Goal: Task Accomplishment & Management: Use online tool/utility

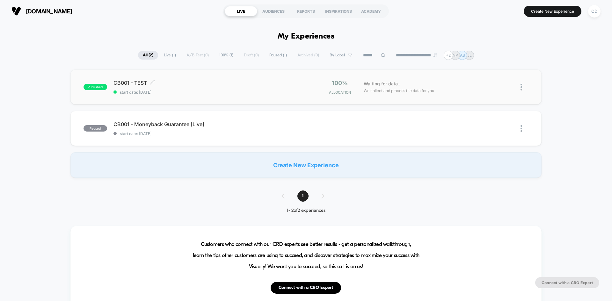
click at [163, 86] on span "CB001 - TEST Click to edit experience details" at bounding box center [209, 83] width 192 height 6
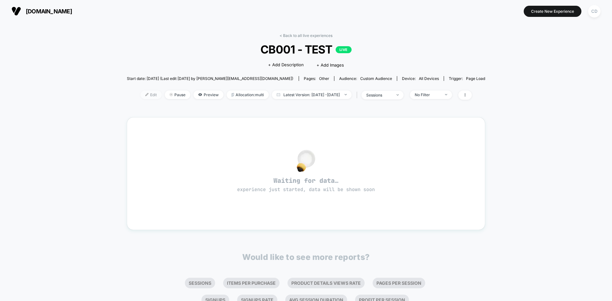
click at [141, 93] on span "Edit" at bounding box center [151, 94] width 21 height 9
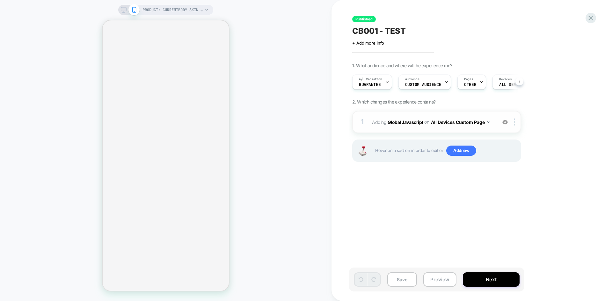
scroll to position [0, 0]
click at [378, 87] on span "Guarantee" at bounding box center [369, 85] width 22 height 4
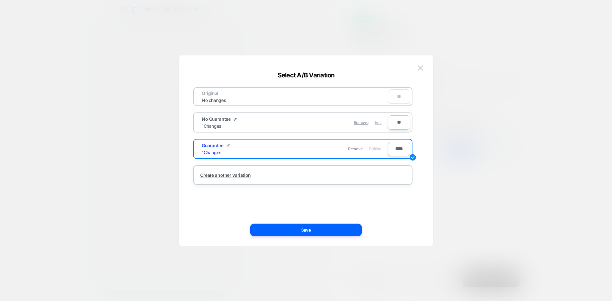
click at [379, 125] on span "Edit" at bounding box center [378, 122] width 7 height 5
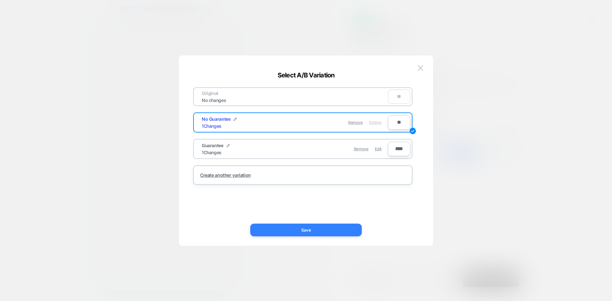
click at [351, 230] on button "Save" at bounding box center [306, 230] width 112 height 13
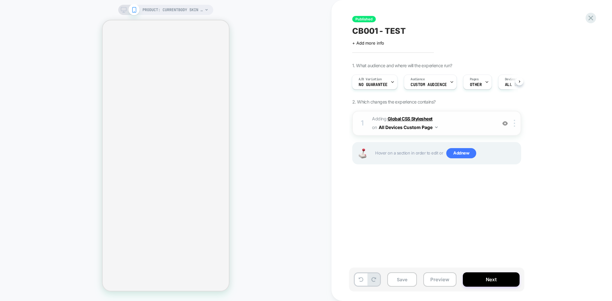
click at [406, 119] on b "Global CSS Stylesheet" at bounding box center [409, 118] width 45 height 5
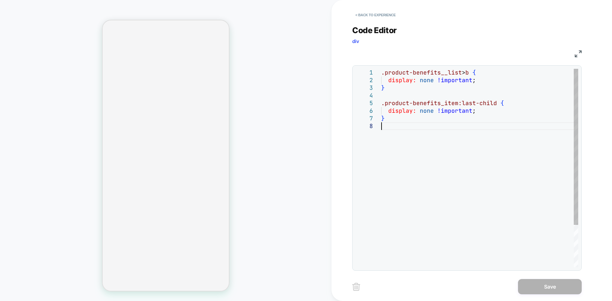
click at [422, 128] on div ".product-benefits__list > b { display: none !important ; } .product-benefits_it…" at bounding box center [479, 195] width 197 height 252
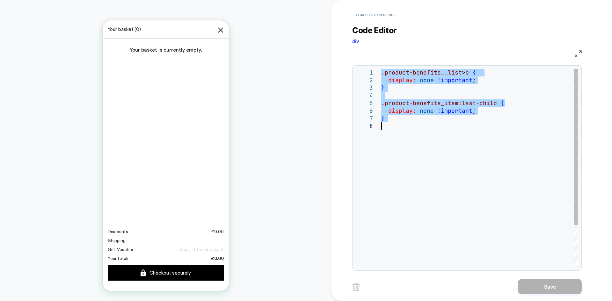
scroll to position [0, 0]
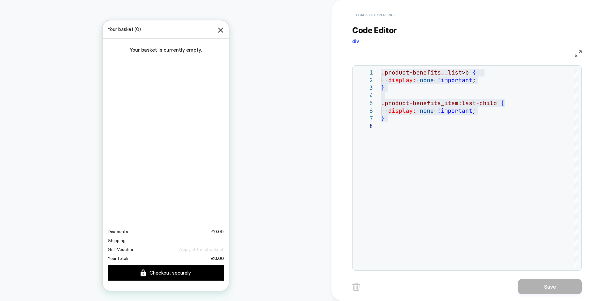
click at [364, 15] on button "< Back to experience" at bounding box center [375, 15] width 47 height 10
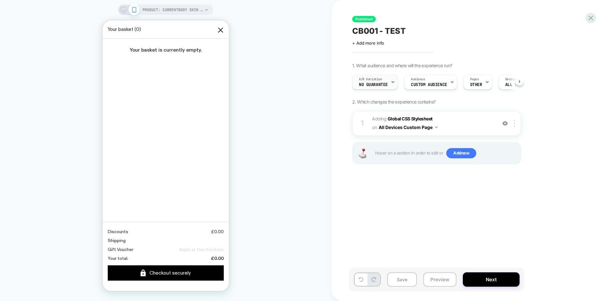
scroll to position [0, 0]
click at [379, 83] on span "No Guarantee" at bounding box center [372, 85] width 29 height 4
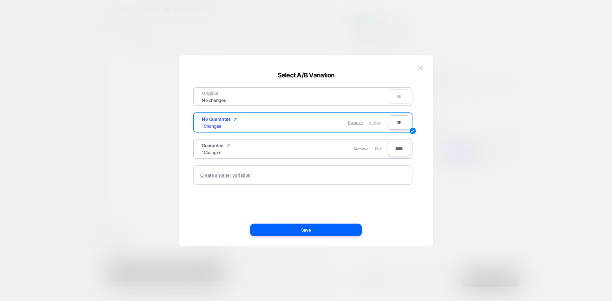
drag, startPoint x: 380, startPoint y: 150, endPoint x: 368, endPoint y: 170, distance: 22.6
click at [380, 150] on span "Edit" at bounding box center [378, 149] width 7 height 5
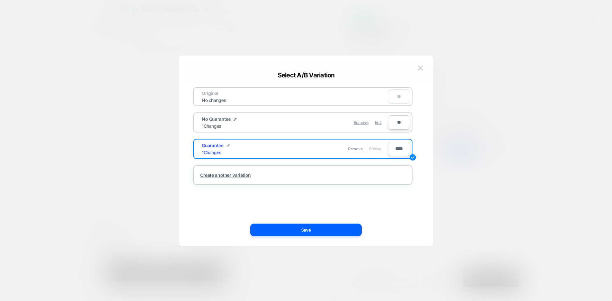
click at [506, 53] on div at bounding box center [306, 150] width 612 height 301
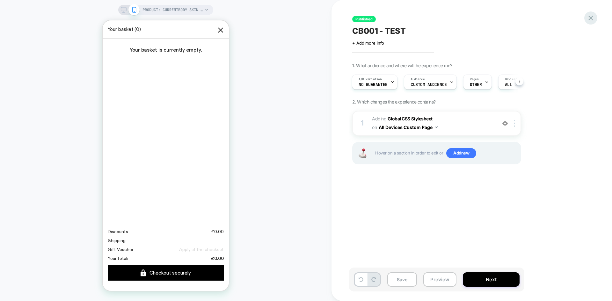
click at [588, 12] on div "Published CB001 - TEST Click to edit experience details + Add more info 1. What…" at bounding box center [471, 150] width 239 height 301
click at [589, 16] on icon at bounding box center [590, 18] width 5 height 5
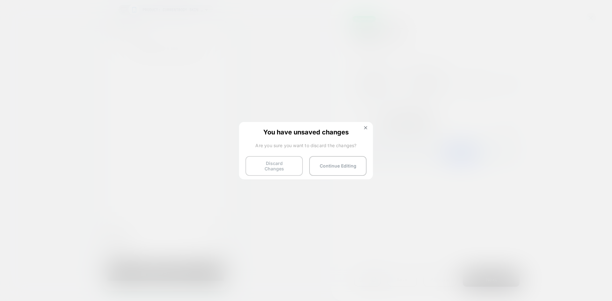
click at [282, 165] on button "Discard Changes" at bounding box center [273, 166] width 57 height 20
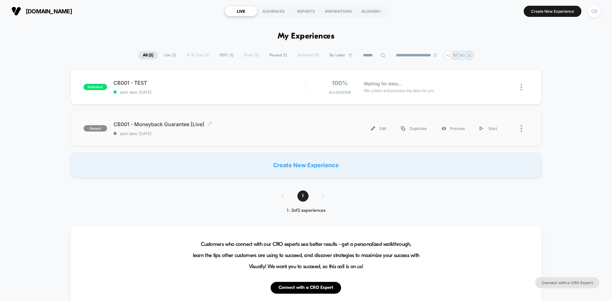
click at [164, 126] on span "CB001 - Moneyback Guarantee [Live] Click to edit experience details" at bounding box center [209, 124] width 192 height 6
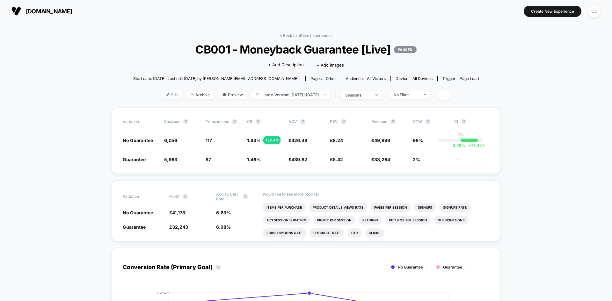
click at [167, 95] on span "Edit" at bounding box center [172, 94] width 21 height 9
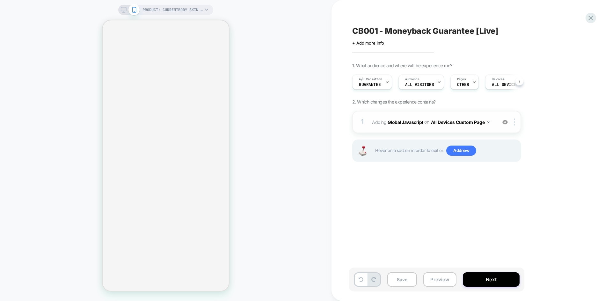
scroll to position [0, 0]
click at [415, 120] on b "Global Javascript" at bounding box center [405, 121] width 36 height 5
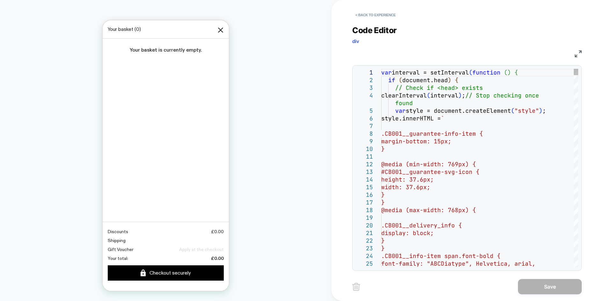
scroll to position [0, 0]
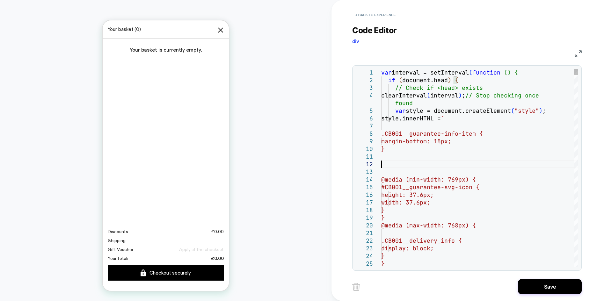
scroll to position [15, 0]
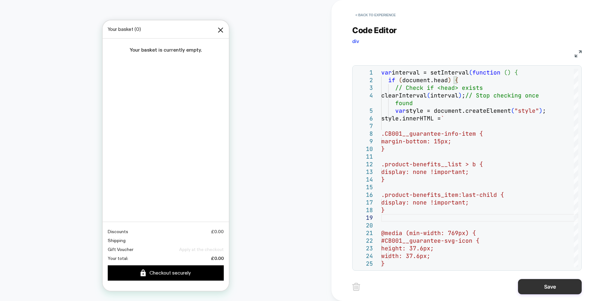
type textarea "**********"
click at [526, 285] on button "Save" at bounding box center [550, 286] width 64 height 15
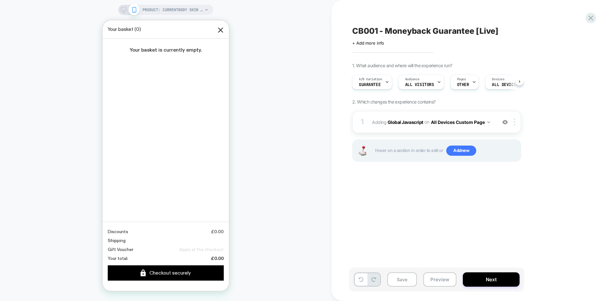
scroll to position [0, 0]
click at [401, 278] on button "Save" at bounding box center [402, 279] width 30 height 14
click at [583, 16] on div "CB001 - Moneyback Guarantee [Live] Click to edit experience details + Add more …" at bounding box center [468, 150] width 239 height 288
click at [589, 20] on icon at bounding box center [590, 18] width 5 height 5
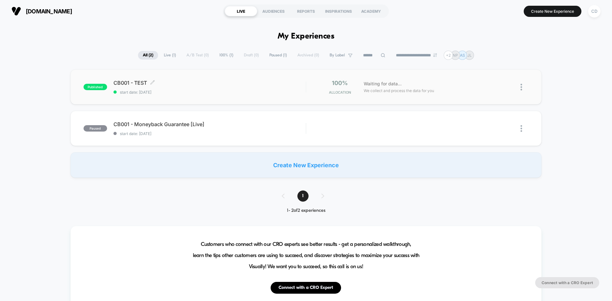
click at [147, 88] on div "CB001 - TEST Click to edit experience details Click to edit experience details …" at bounding box center [209, 87] width 192 height 15
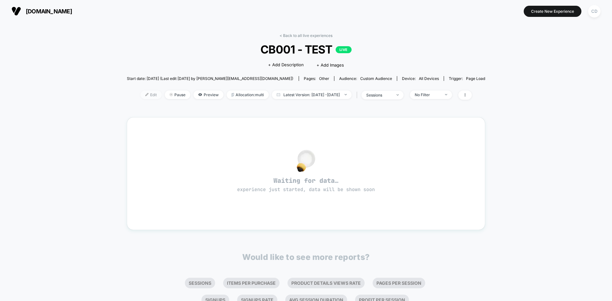
click at [141, 99] on span "Edit" at bounding box center [151, 94] width 21 height 9
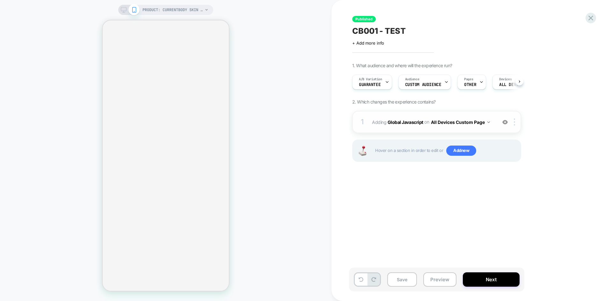
scroll to position [0, 0]
click at [407, 123] on b "Global Javascript" at bounding box center [405, 121] width 36 height 5
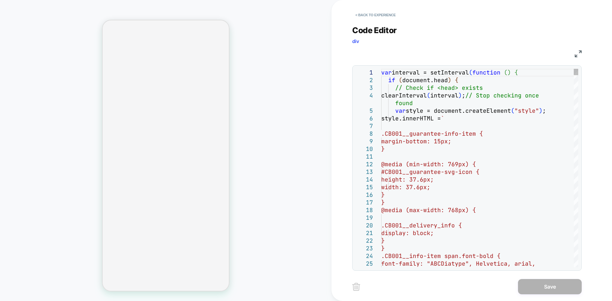
scroll to position [0, 0]
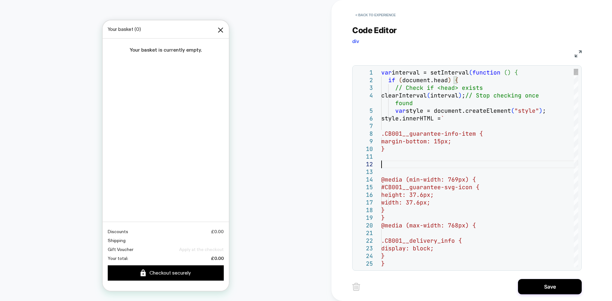
scroll to position [15, 0]
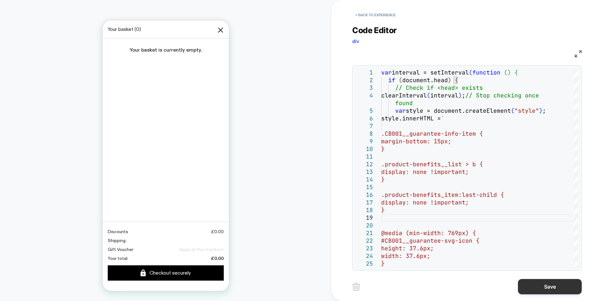
type textarea "**********"
click at [519, 283] on button "Save" at bounding box center [550, 286] width 64 height 15
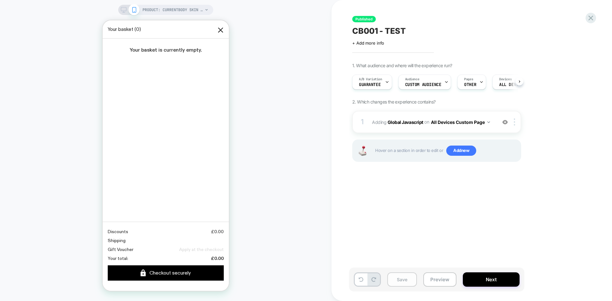
scroll to position [0, 0]
click at [403, 274] on button "Save" at bounding box center [402, 279] width 30 height 14
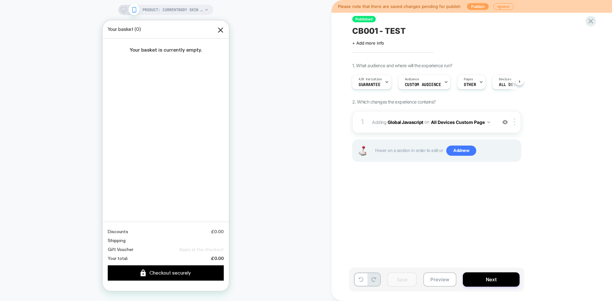
click at [476, 6] on button "Publish" at bounding box center [478, 6] width 22 height 7
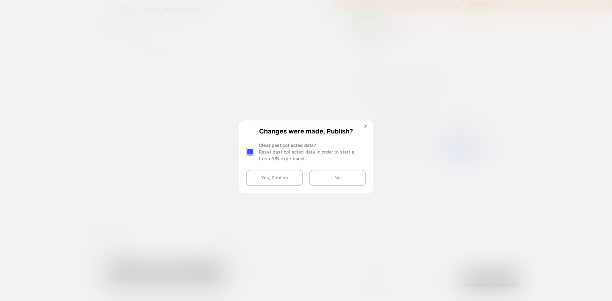
click at [253, 152] on div at bounding box center [250, 152] width 8 height 8
click at [264, 174] on button "Yes, Publish" at bounding box center [274, 178] width 57 height 16
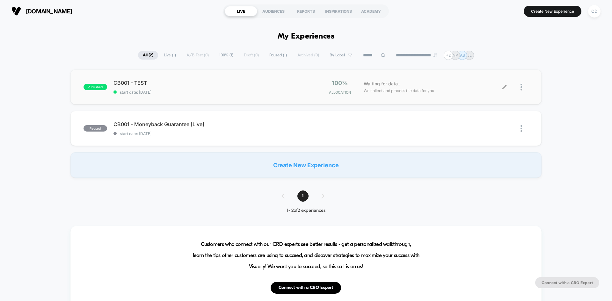
click at [519, 89] on div at bounding box center [516, 87] width 24 height 15
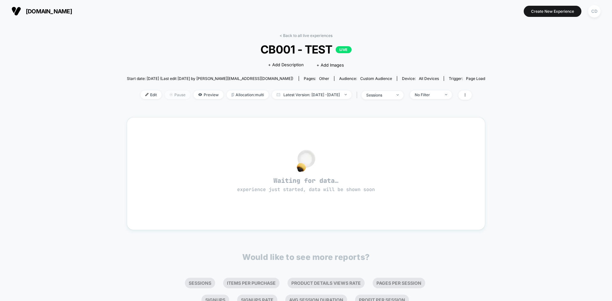
click at [172, 95] on span "Pause" at bounding box center [177, 94] width 25 height 9
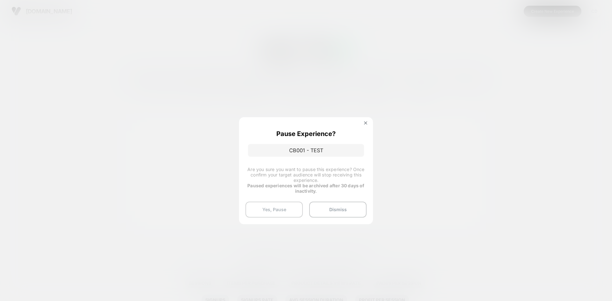
click at [278, 206] on button "Yes, Pause" at bounding box center [273, 210] width 57 height 16
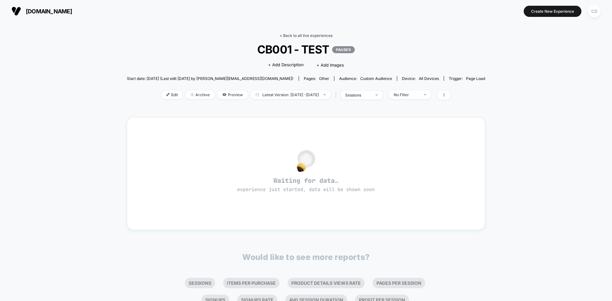
click at [303, 36] on link "< Back to all live experiences" at bounding box center [305, 35] width 53 height 5
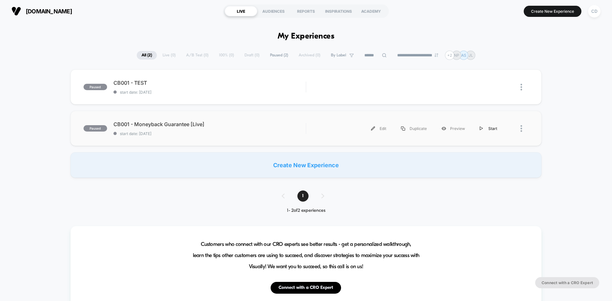
click at [491, 126] on div "Start" at bounding box center [488, 128] width 32 height 14
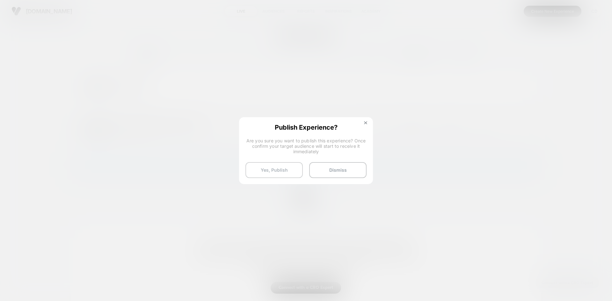
click at [277, 166] on button "Yes, Publish" at bounding box center [273, 170] width 57 height 16
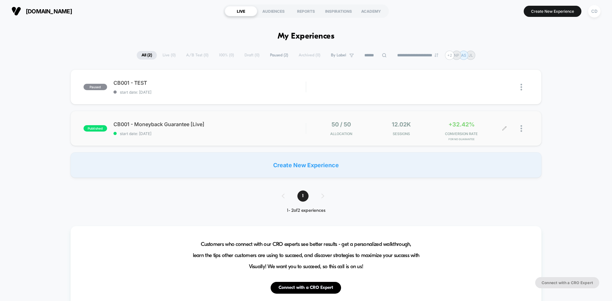
click at [518, 130] on div at bounding box center [516, 128] width 24 height 15
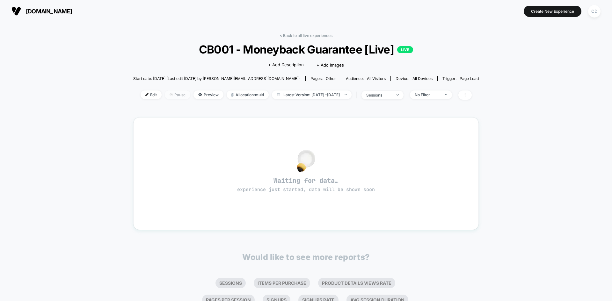
click at [165, 94] on span "Pause" at bounding box center [177, 94] width 25 height 9
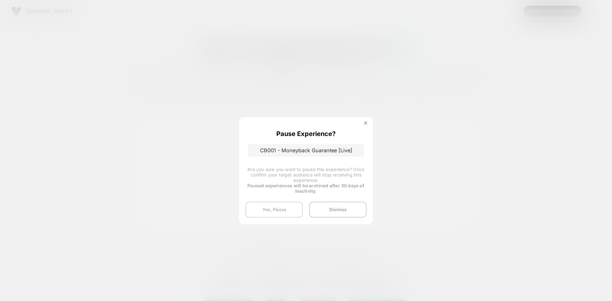
click at [300, 208] on button "Yes, Pause" at bounding box center [273, 210] width 57 height 16
